Goal: Information Seeking & Learning: Learn about a topic

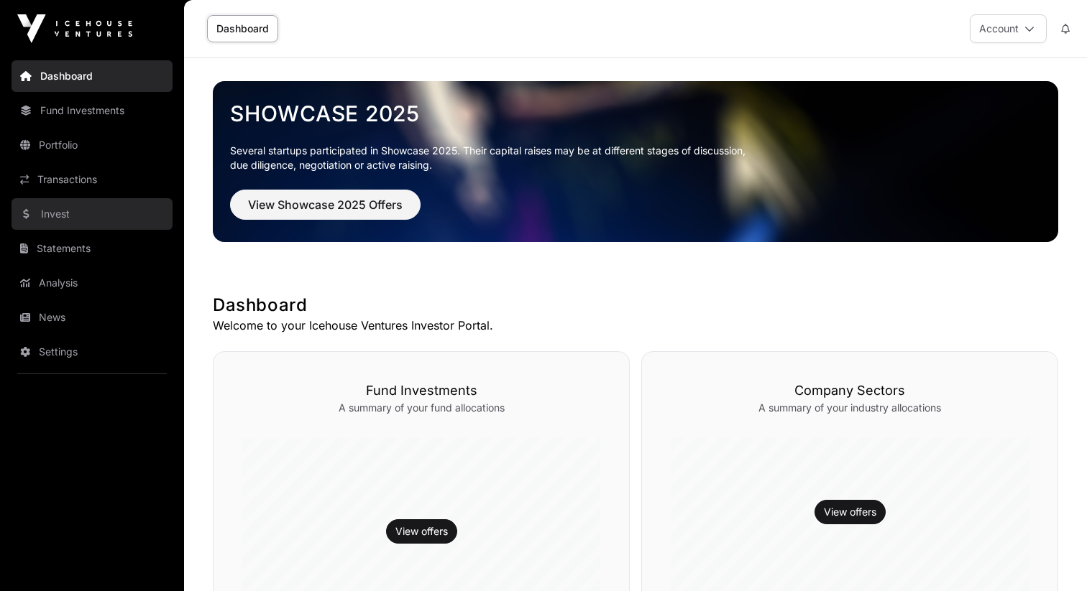
click at [114, 211] on link "Invest" at bounding box center [91, 214] width 161 height 32
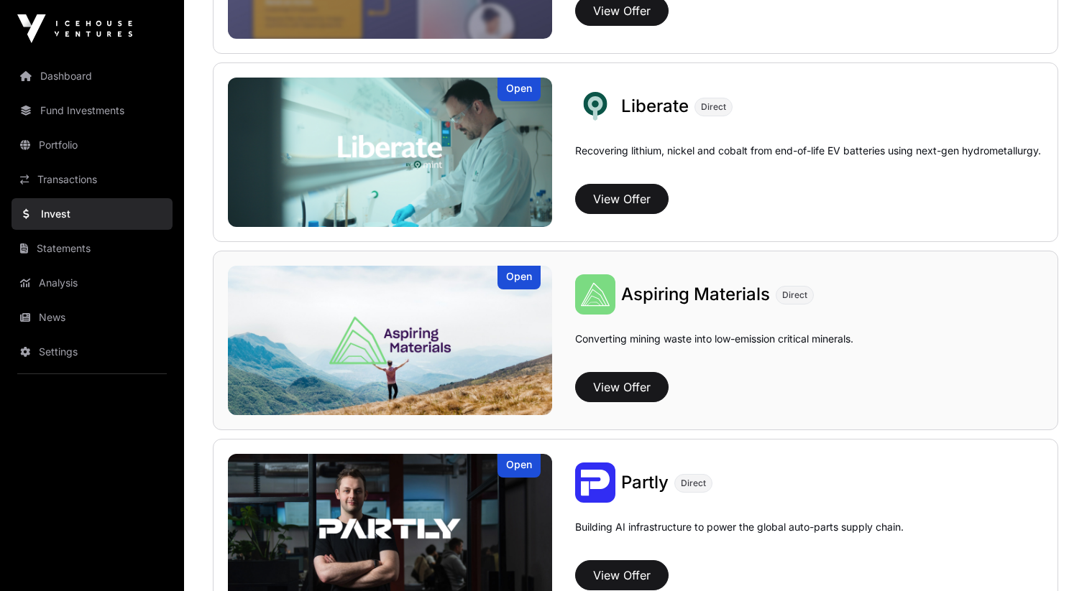
scroll to position [1080, 0]
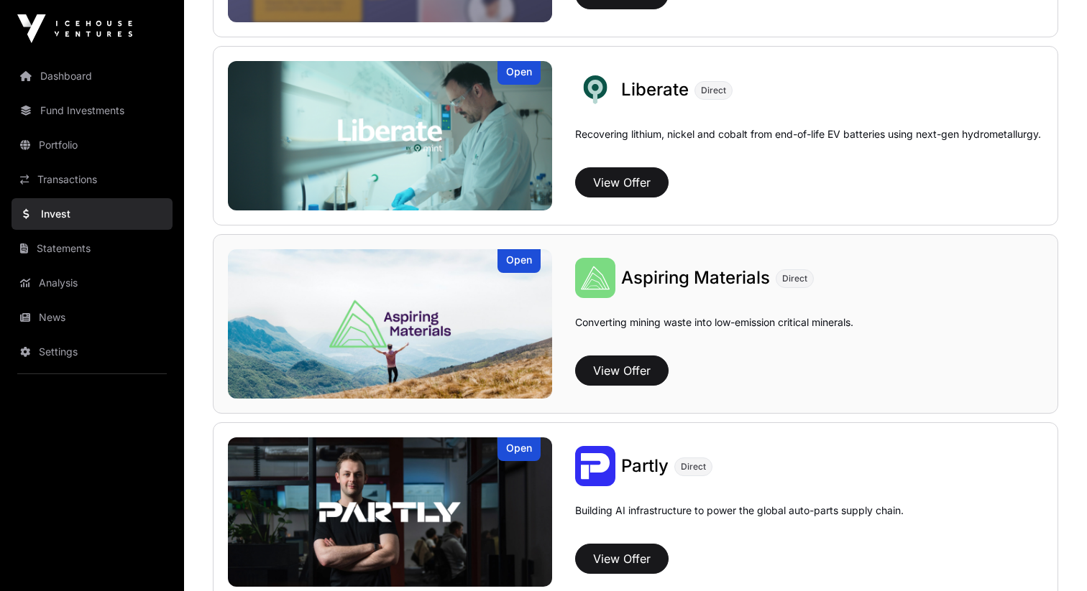
click at [705, 279] on span "Aspiring Materials" at bounding box center [695, 277] width 149 height 21
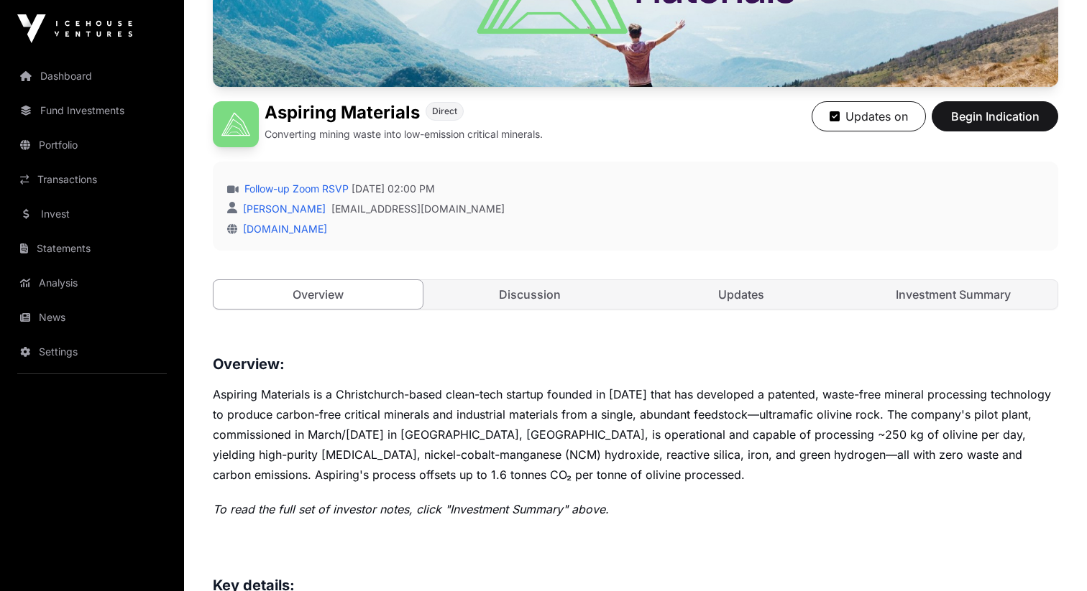
scroll to position [185, 0]
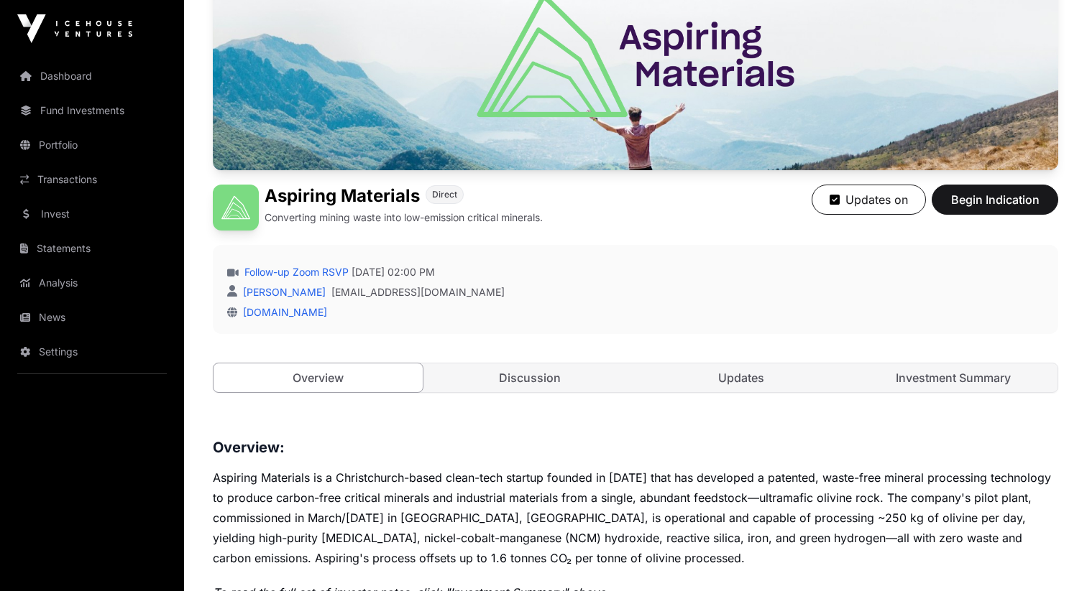
click at [760, 398] on div "Open Aspiring Materials Direct Converting mining waste into low-emission critic…" at bounding box center [635, 180] width 845 height 481
click at [739, 378] on link "Updates" at bounding box center [741, 378] width 209 height 29
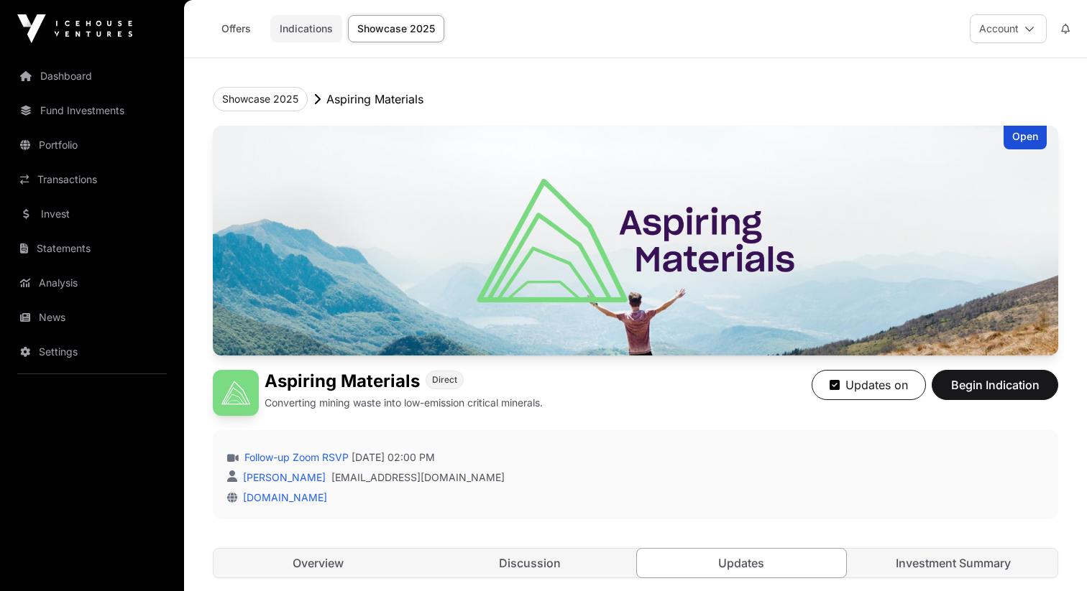
click at [326, 33] on link "Indications" at bounding box center [306, 28] width 72 height 27
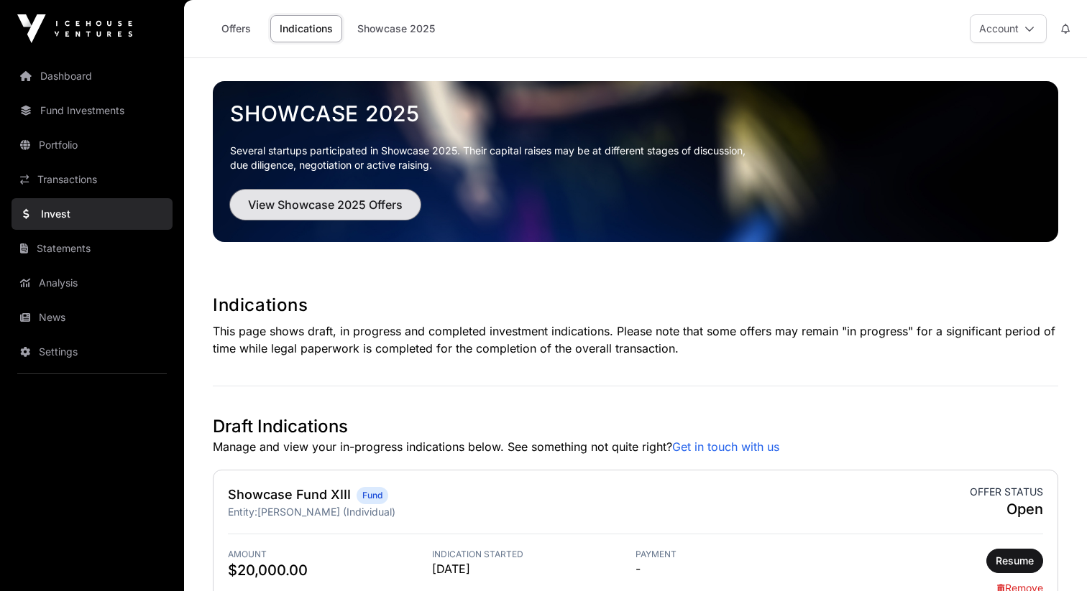
click at [361, 206] on span "View Showcase 2025 Offers" at bounding box center [325, 204] width 155 height 17
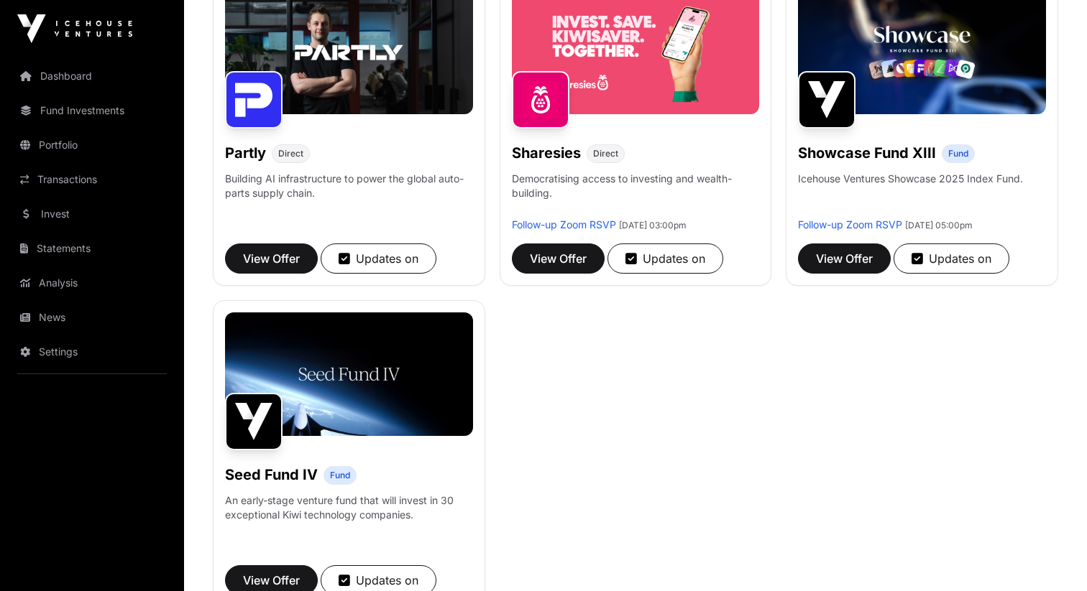
scroll to position [893, 0]
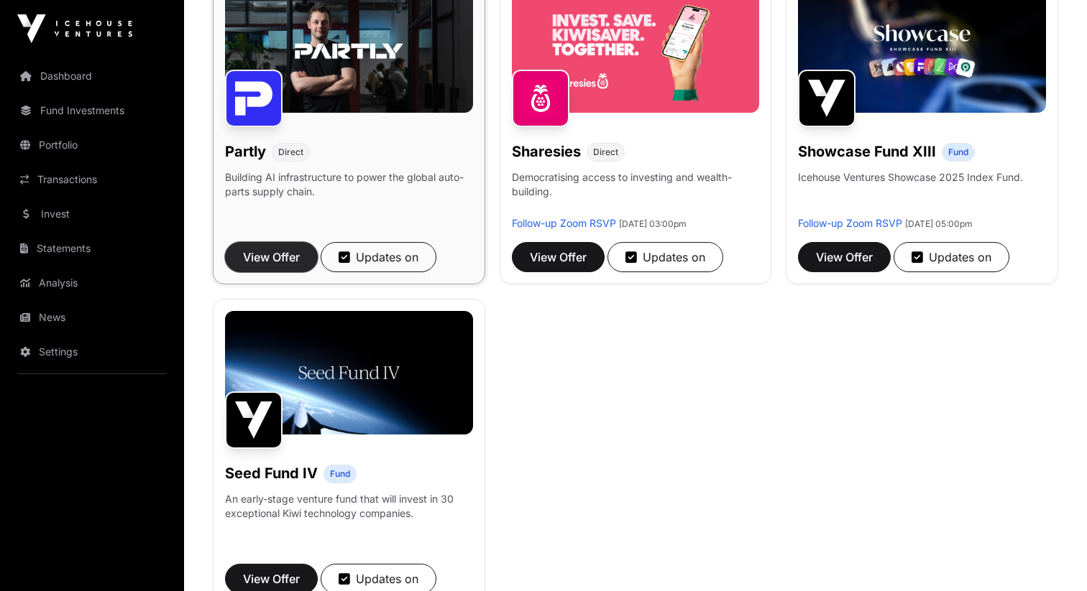
click at [285, 256] on span "View Offer" at bounding box center [271, 257] width 57 height 17
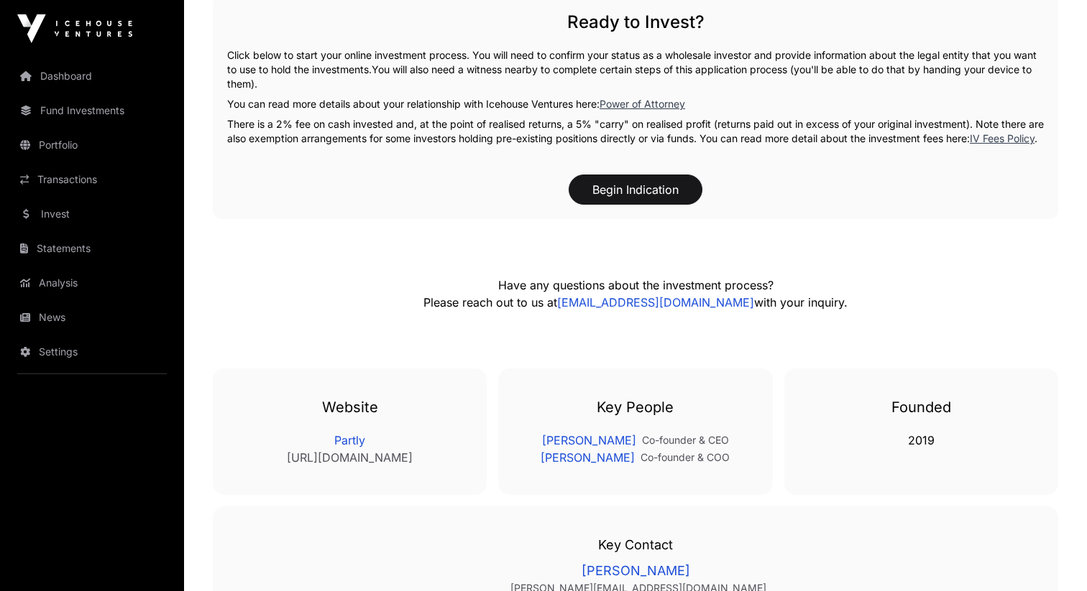
scroll to position [2526, 0]
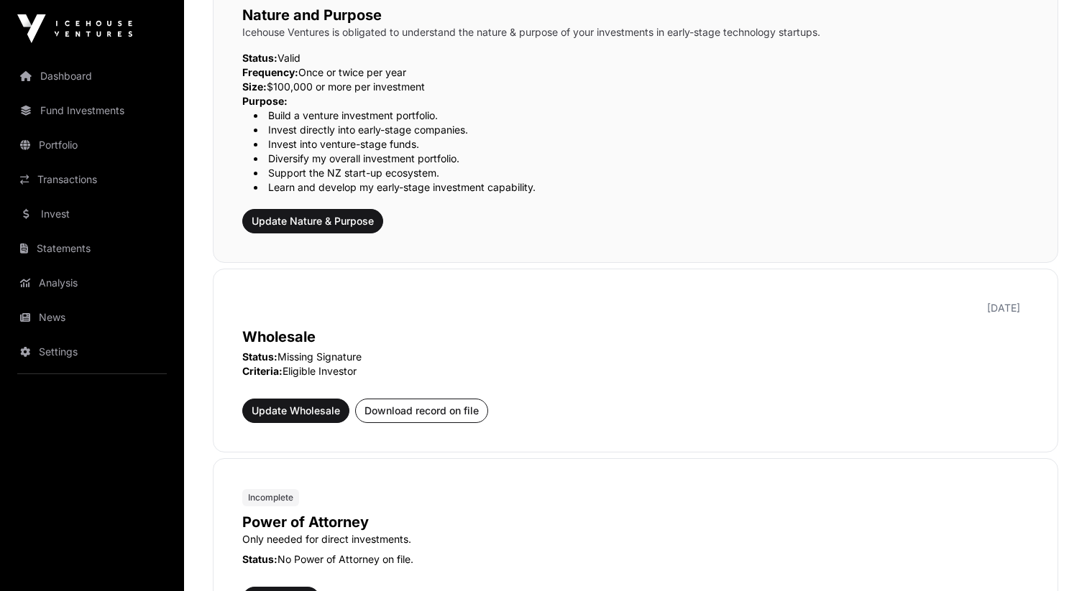
scroll to position [549, 0]
